Goal: Book appointment/travel/reservation

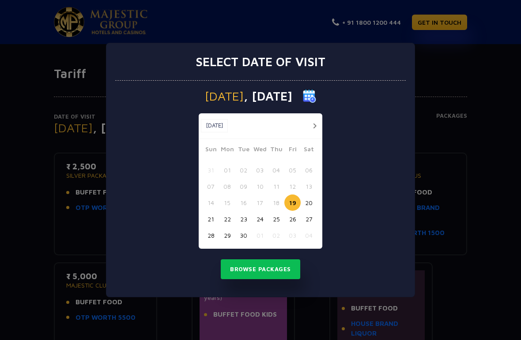
click at [316, 200] on button "20" at bounding box center [308, 203] width 16 height 16
click at [318, 124] on button "button" at bounding box center [314, 125] width 11 height 11
click at [314, 130] on button "button" at bounding box center [314, 125] width 11 height 11
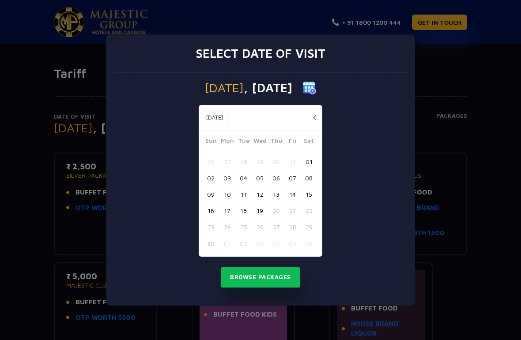
click at [244, 216] on button "18" at bounding box center [243, 211] width 16 height 16
click at [272, 280] on button "Browse Packages" at bounding box center [260, 277] width 79 height 20
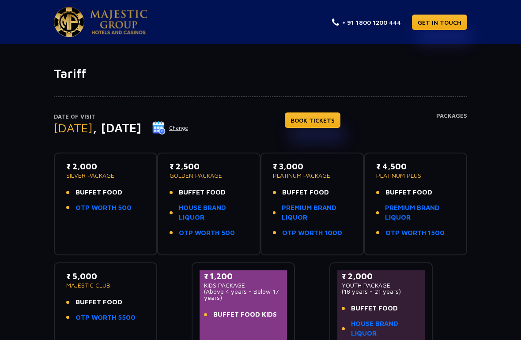
click at [449, 116] on h4 "Packages" at bounding box center [451, 129] width 31 height 32
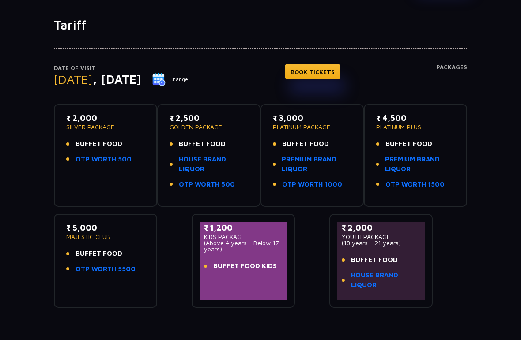
scroll to position [49, 0]
click at [108, 249] on span "BUFFET FOOD" at bounding box center [98, 254] width 47 height 10
click at [87, 244] on div "₹ 5,000 MAJESTIC CLUB BUFFET FOOD OTP WORTH 5500" at bounding box center [105, 250] width 79 height 57
click at [98, 265] on link "OTP WORTH 5500" at bounding box center [105, 269] width 60 height 10
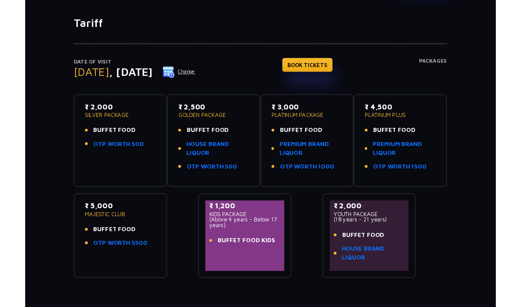
scroll to position [84, 0]
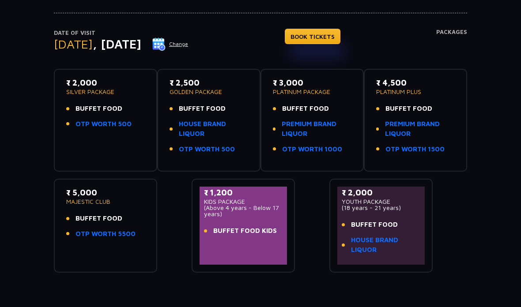
click at [188, 46] on button "Change" at bounding box center [170, 44] width 37 height 14
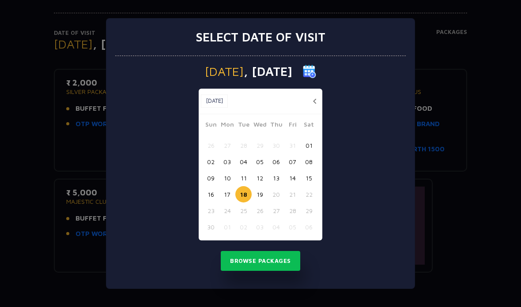
click at [207, 194] on button "16" at bounding box center [211, 194] width 16 height 16
click at [234, 262] on button "Browse Packages" at bounding box center [260, 261] width 79 height 20
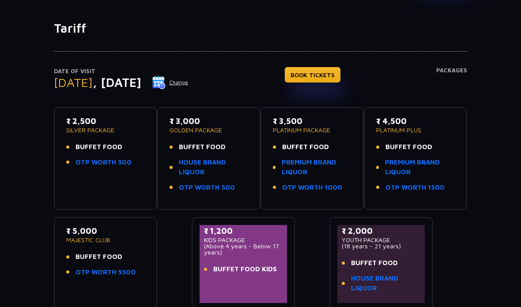
scroll to position [0, 0]
